Goal: Find specific fact: Find specific fact

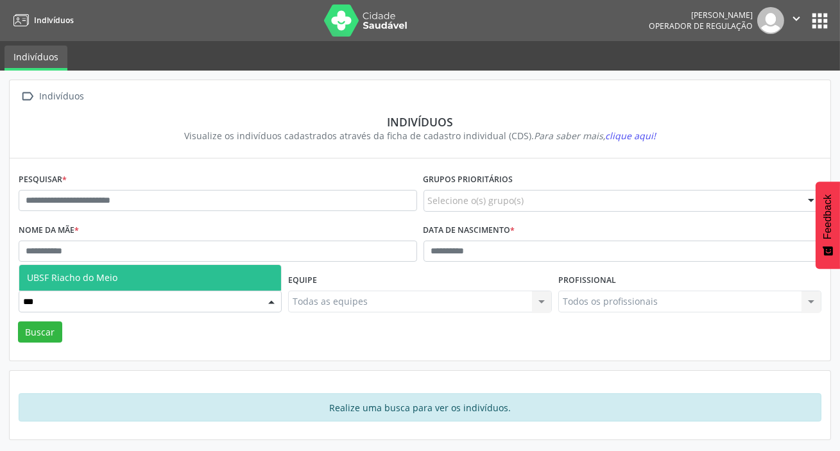
type input "****"
click at [186, 270] on span "UBSF Riacho do Meio" at bounding box center [150, 278] width 262 height 26
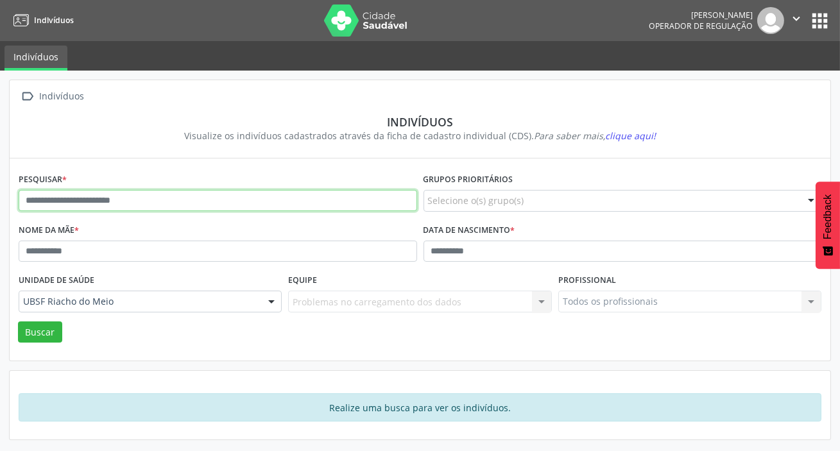
click at [218, 200] on input "text" at bounding box center [218, 201] width 398 height 22
type input "**********"
click at [18, 321] on button "Buscar" at bounding box center [40, 332] width 44 height 22
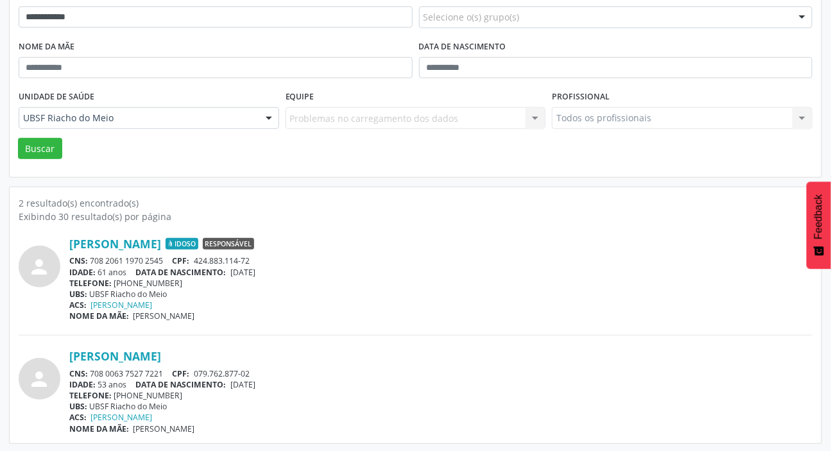
scroll to position [184, 0]
drag, startPoint x: 91, startPoint y: 257, endPoint x: 164, endPoint y: 258, distance: 72.5
click at [164, 258] on div "CNS: 708 2061 1970 2545 CPF: 424.883.114-72" at bounding box center [440, 260] width 743 height 11
copy div "708 2061 1970 2545"
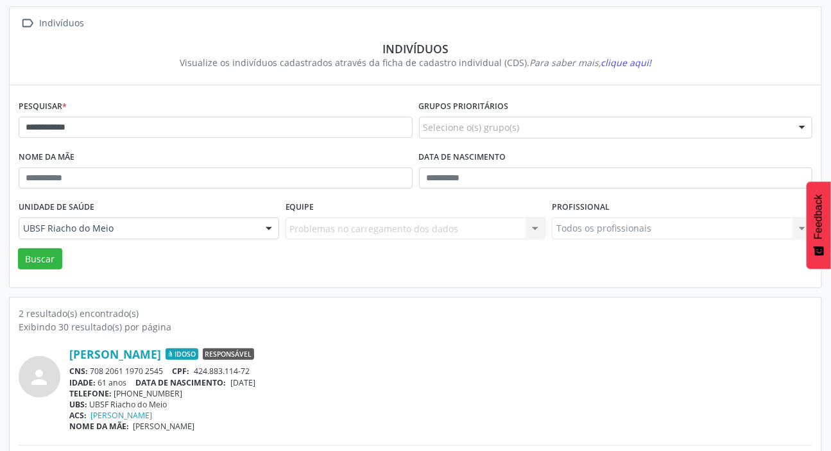
scroll to position [0, 0]
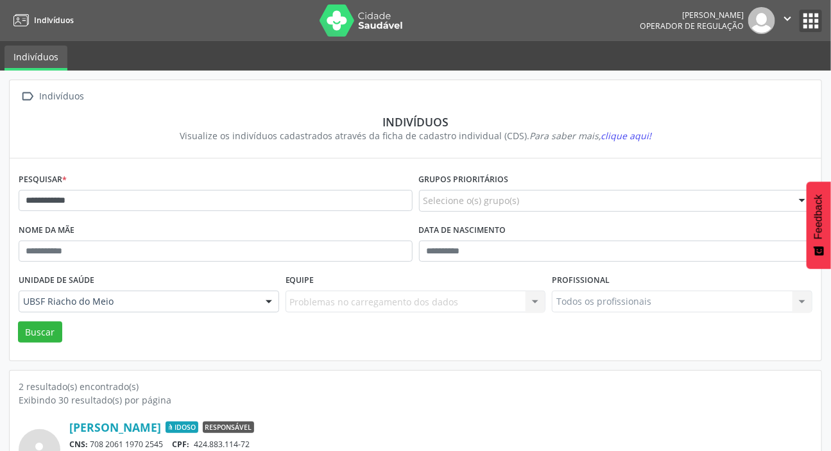
drag, startPoint x: 810, startPoint y: 15, endPoint x: 792, endPoint y: 33, distance: 25.0
click at [810, 15] on button "apps" at bounding box center [811, 21] width 22 height 22
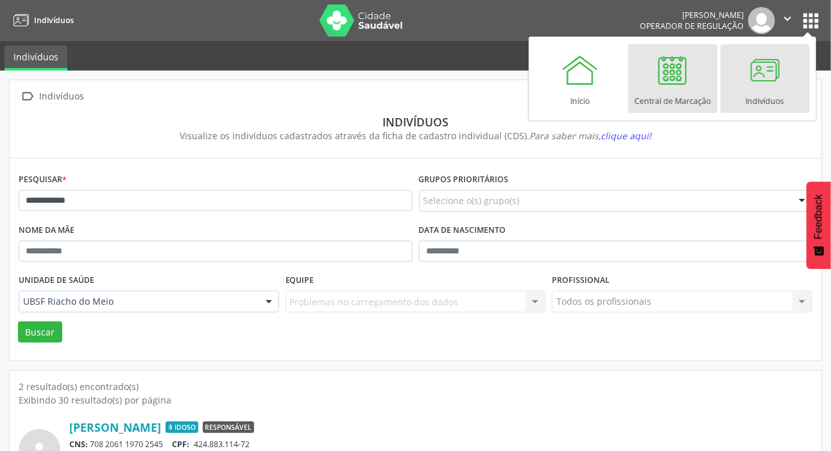
click at [651, 107] on link "Central de Marcação" at bounding box center [672, 78] width 89 height 69
